Goal: Complete application form: Complete application form

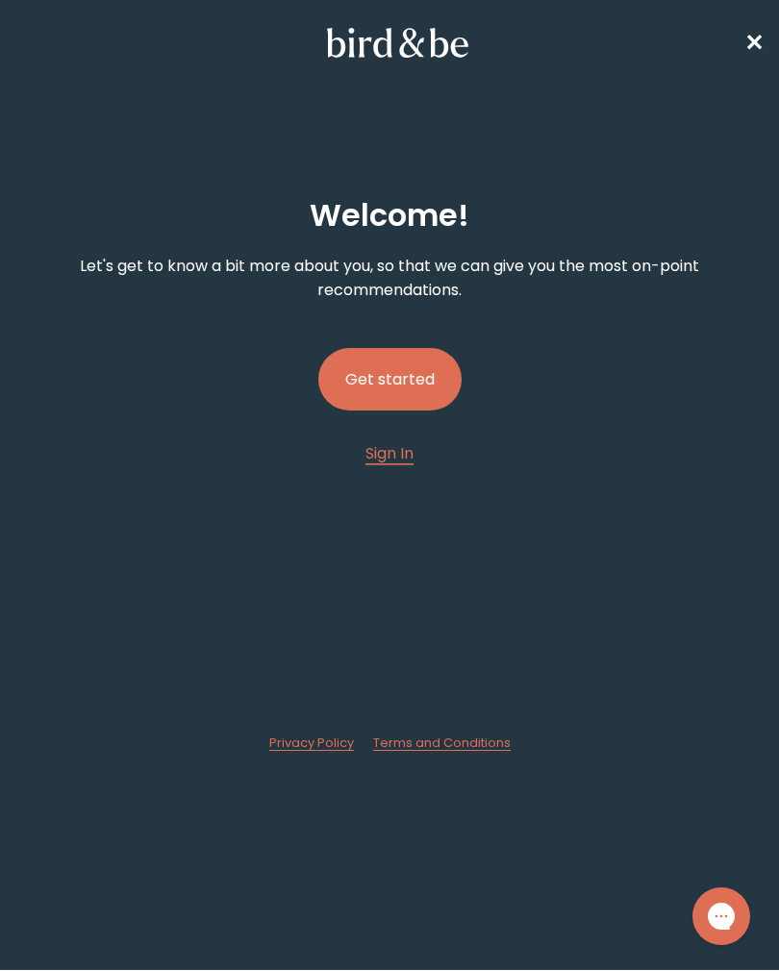
click at [389, 382] on button "Get started" at bounding box center [389, 379] width 143 height 63
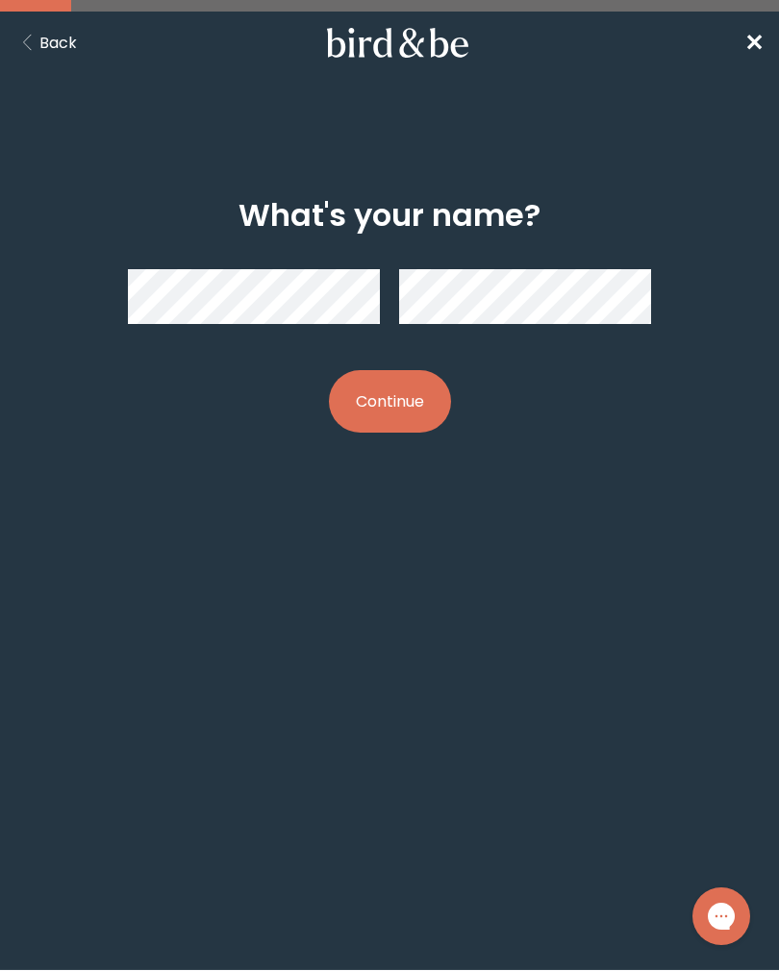
click at [375, 413] on button "Continue" at bounding box center [390, 401] width 122 height 63
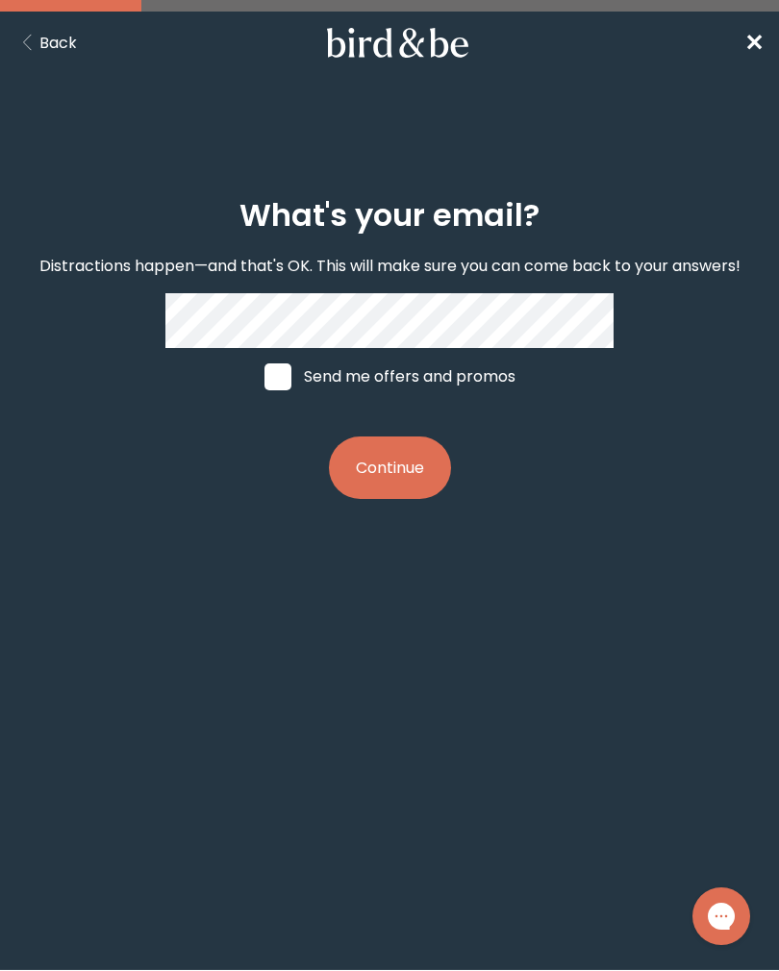
click at [755, 50] on span "✕" at bounding box center [753, 43] width 19 height 32
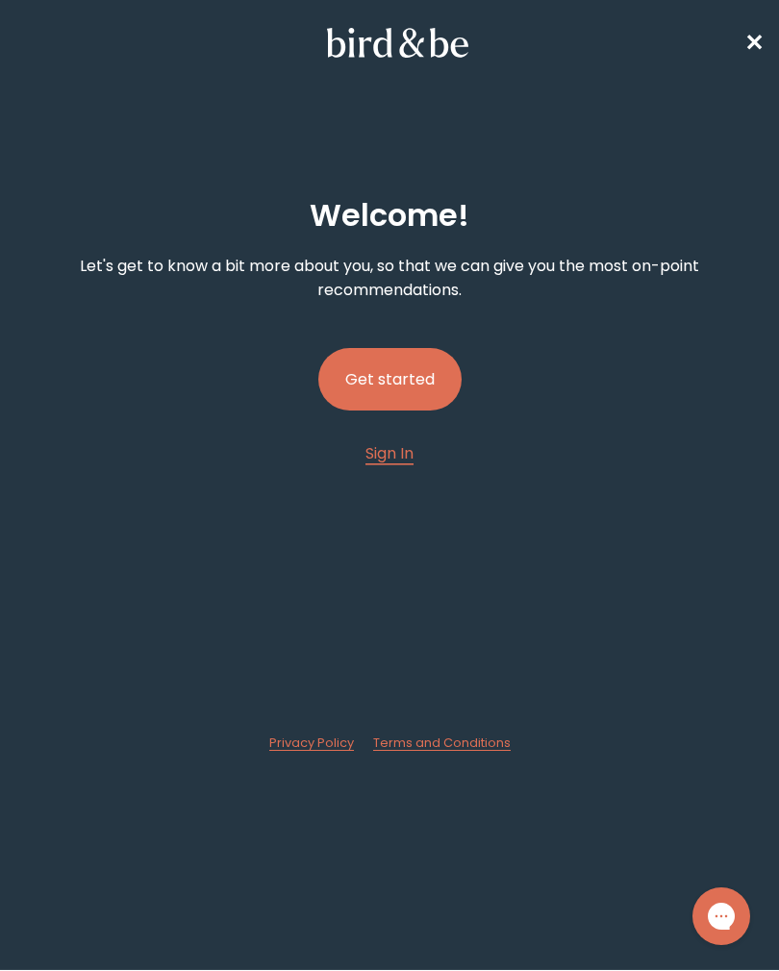
click at [381, 389] on button "Get started" at bounding box center [389, 379] width 143 height 63
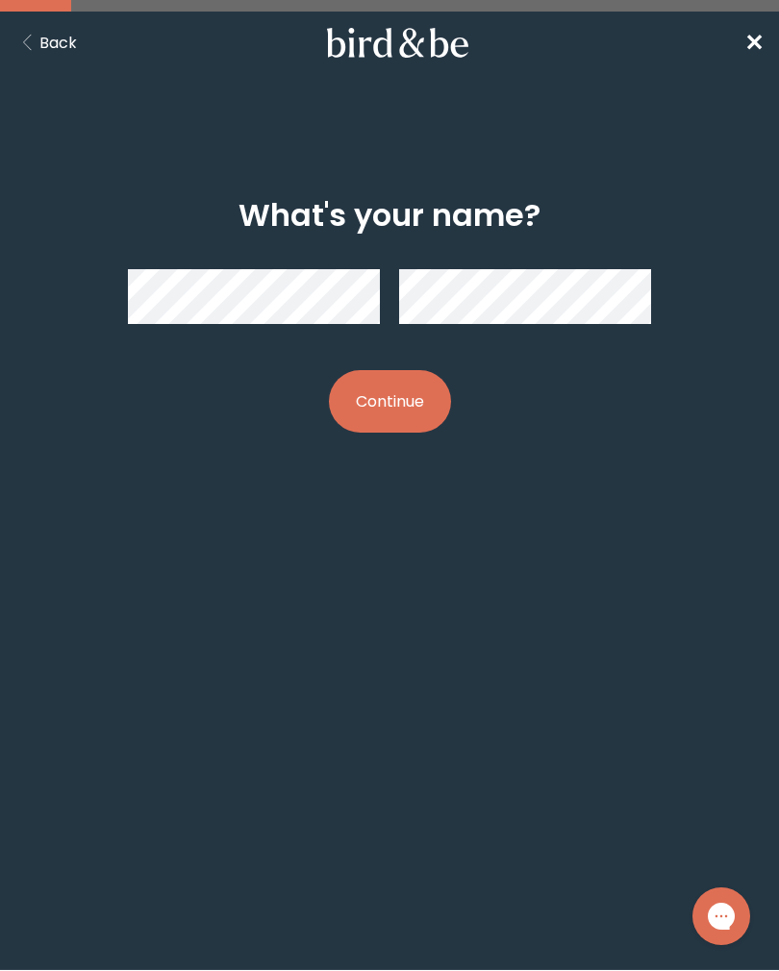
click at [406, 395] on button "Continue" at bounding box center [390, 401] width 122 height 63
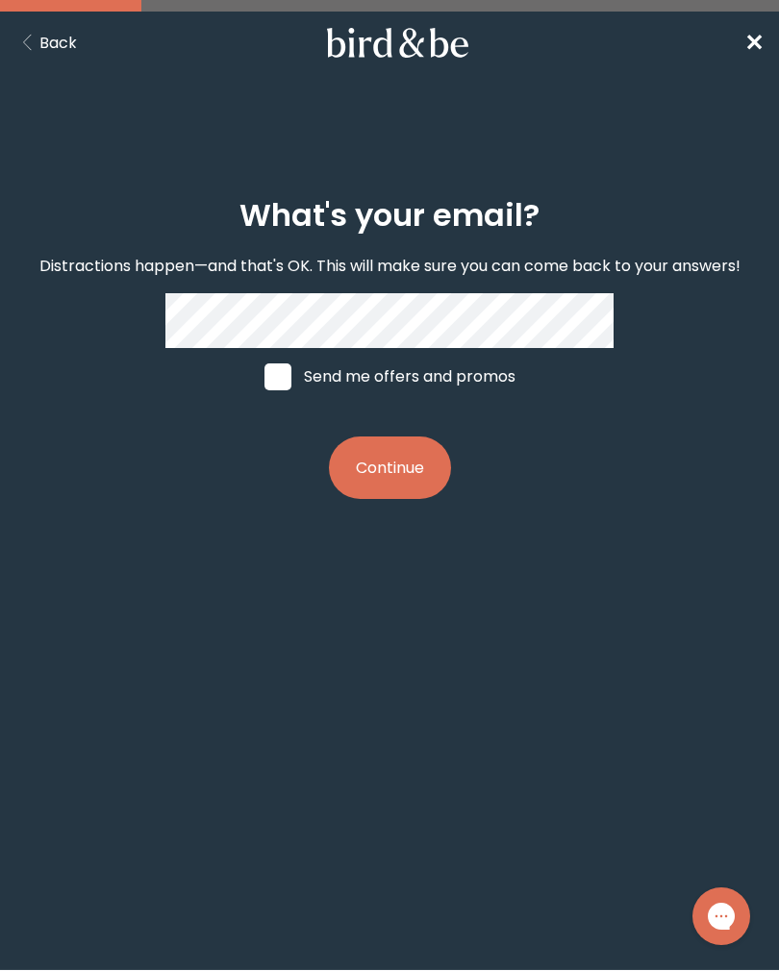
click at [399, 475] on button "Continue" at bounding box center [390, 468] width 122 height 63
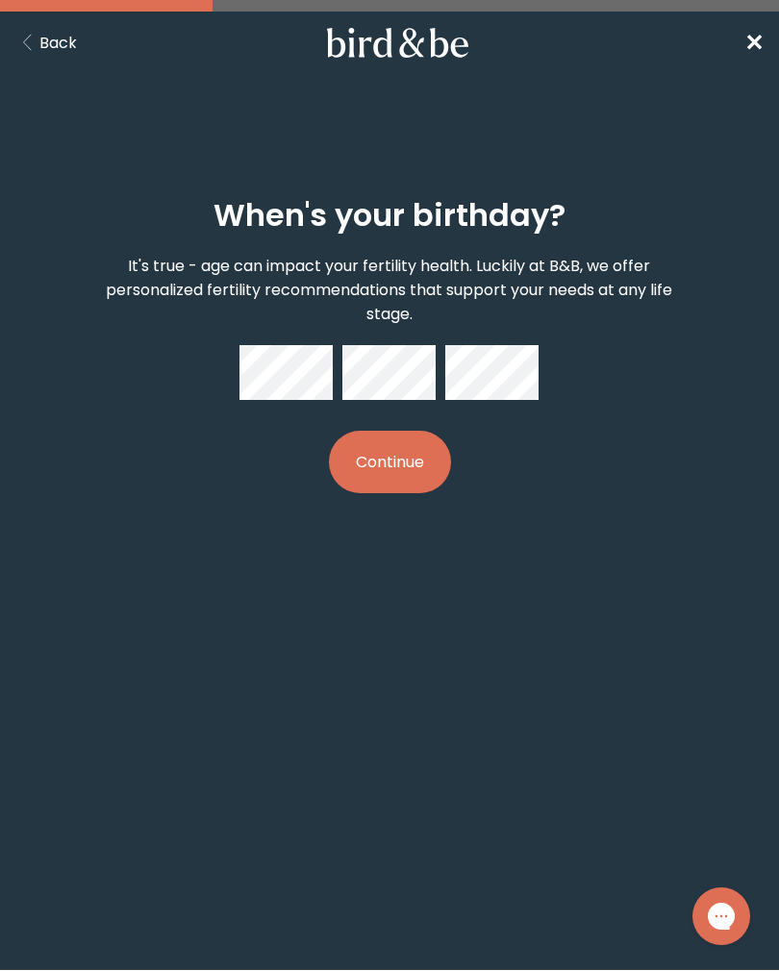
click at [414, 469] on button "Continue" at bounding box center [390, 462] width 122 height 63
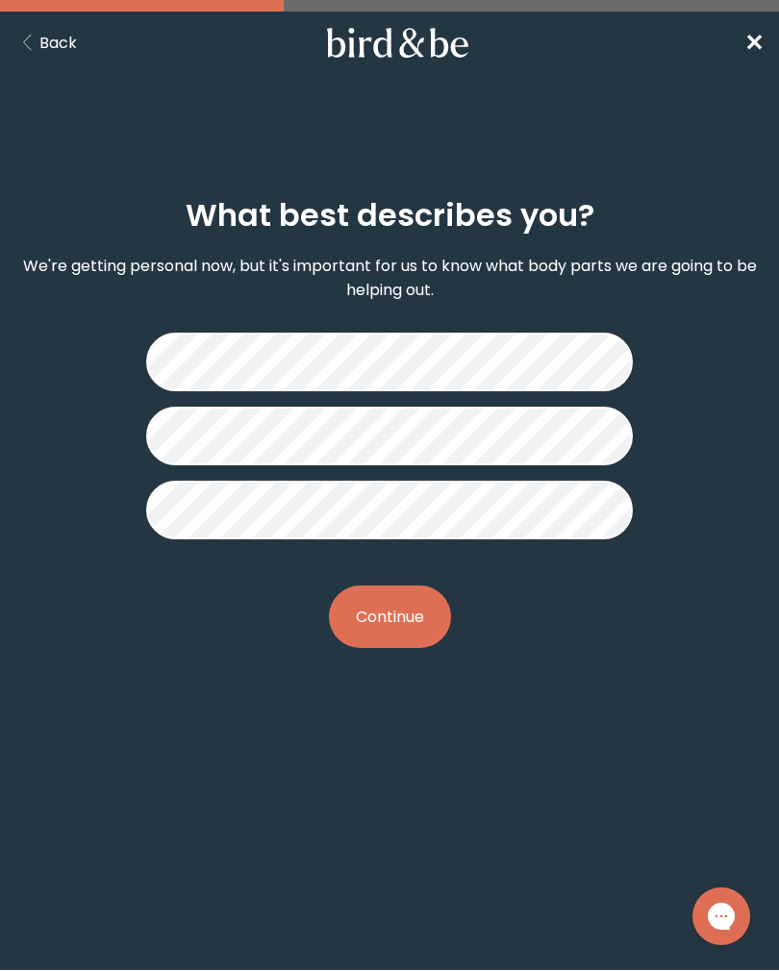
click at [394, 629] on button "Continue" at bounding box center [390, 617] width 122 height 63
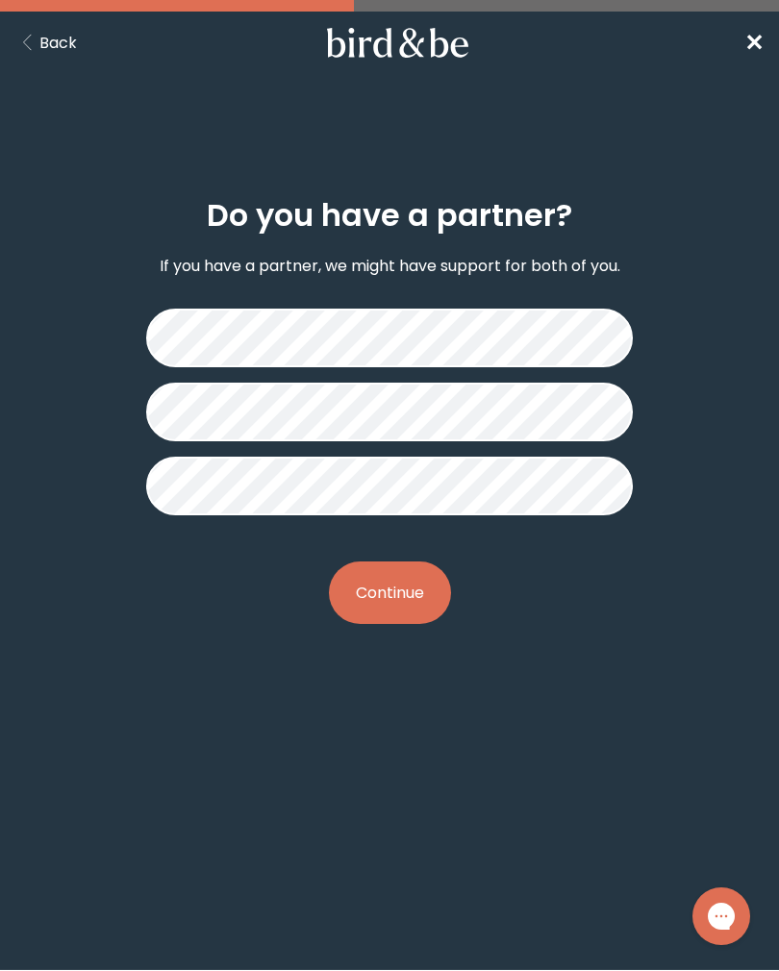
click at [382, 585] on button "Continue" at bounding box center [390, 593] width 122 height 63
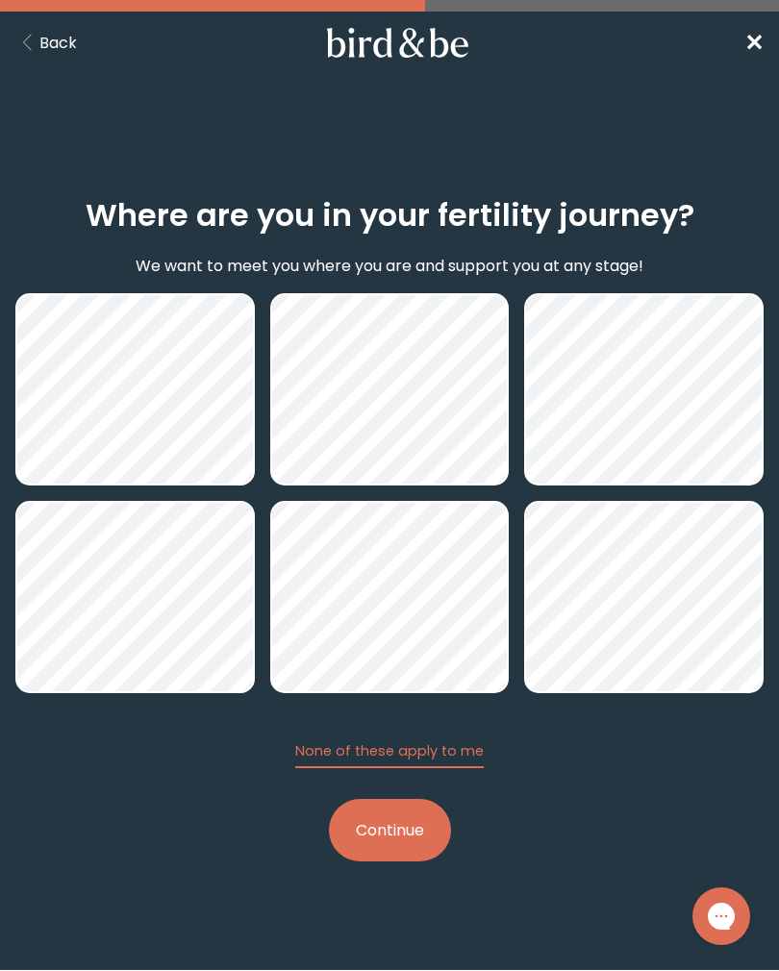
click at [390, 835] on button "Continue" at bounding box center [390, 830] width 122 height 63
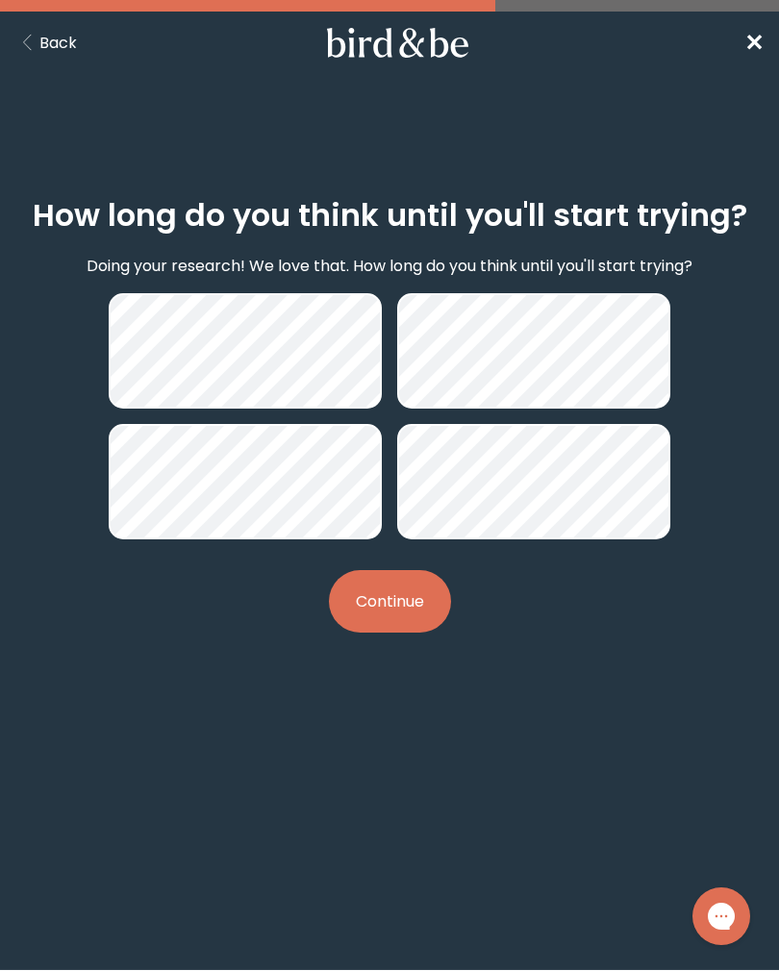
click at [386, 606] on button "Continue" at bounding box center [390, 601] width 122 height 63
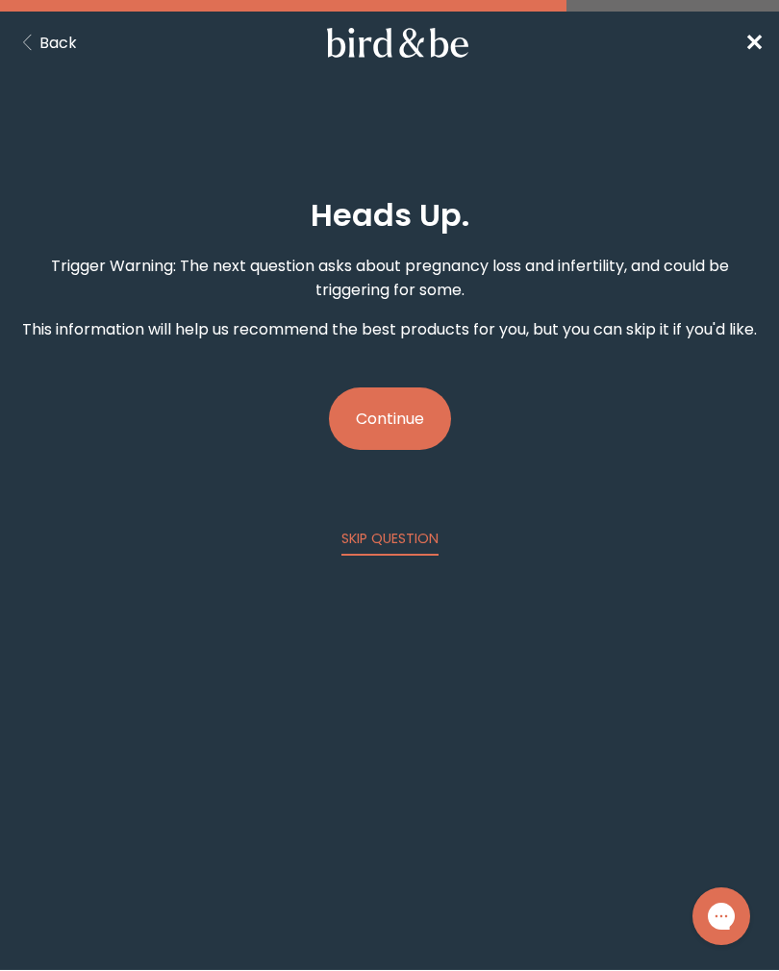
click at [379, 543] on button "SKIP QUESTION" at bounding box center [389, 542] width 97 height 27
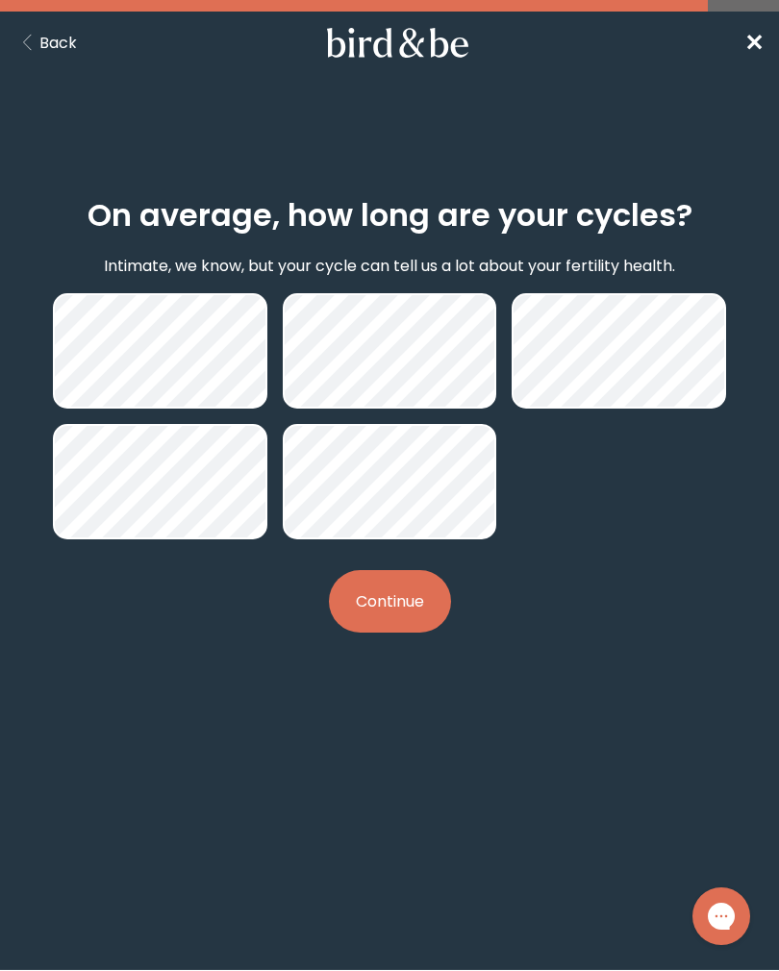
click at [373, 598] on button "Continue" at bounding box center [390, 601] width 122 height 63
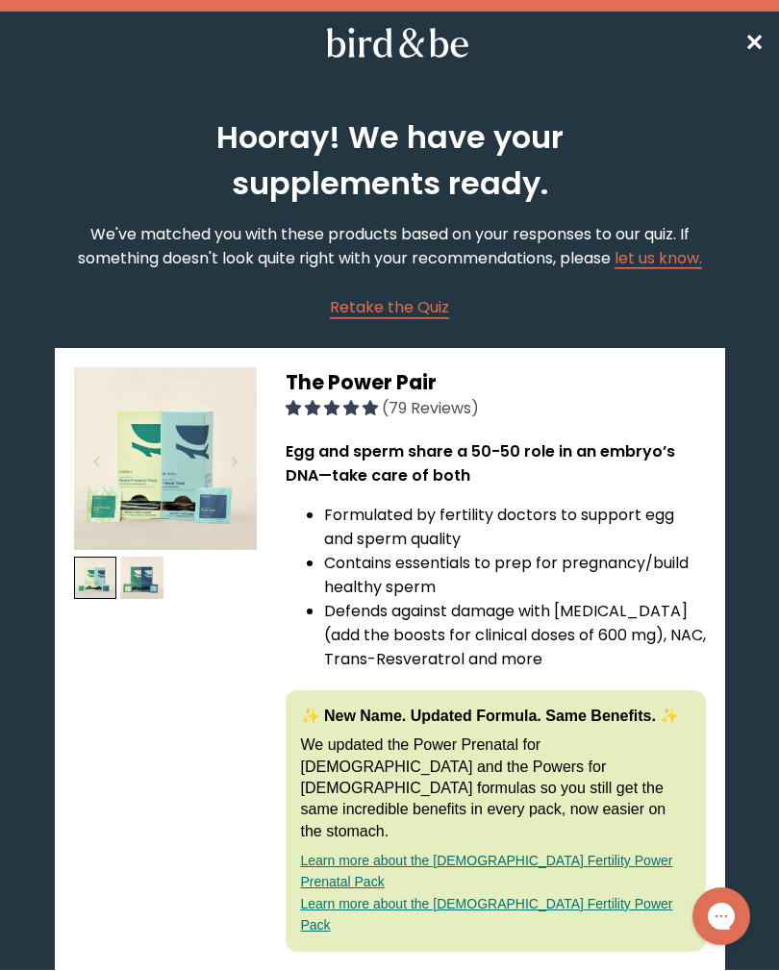
click at [748, 51] on nav "✕" at bounding box center [389, 43] width 779 height 62
click at [749, 44] on span "✕" at bounding box center [753, 43] width 19 height 32
